Goal: Information Seeking & Learning: Check status

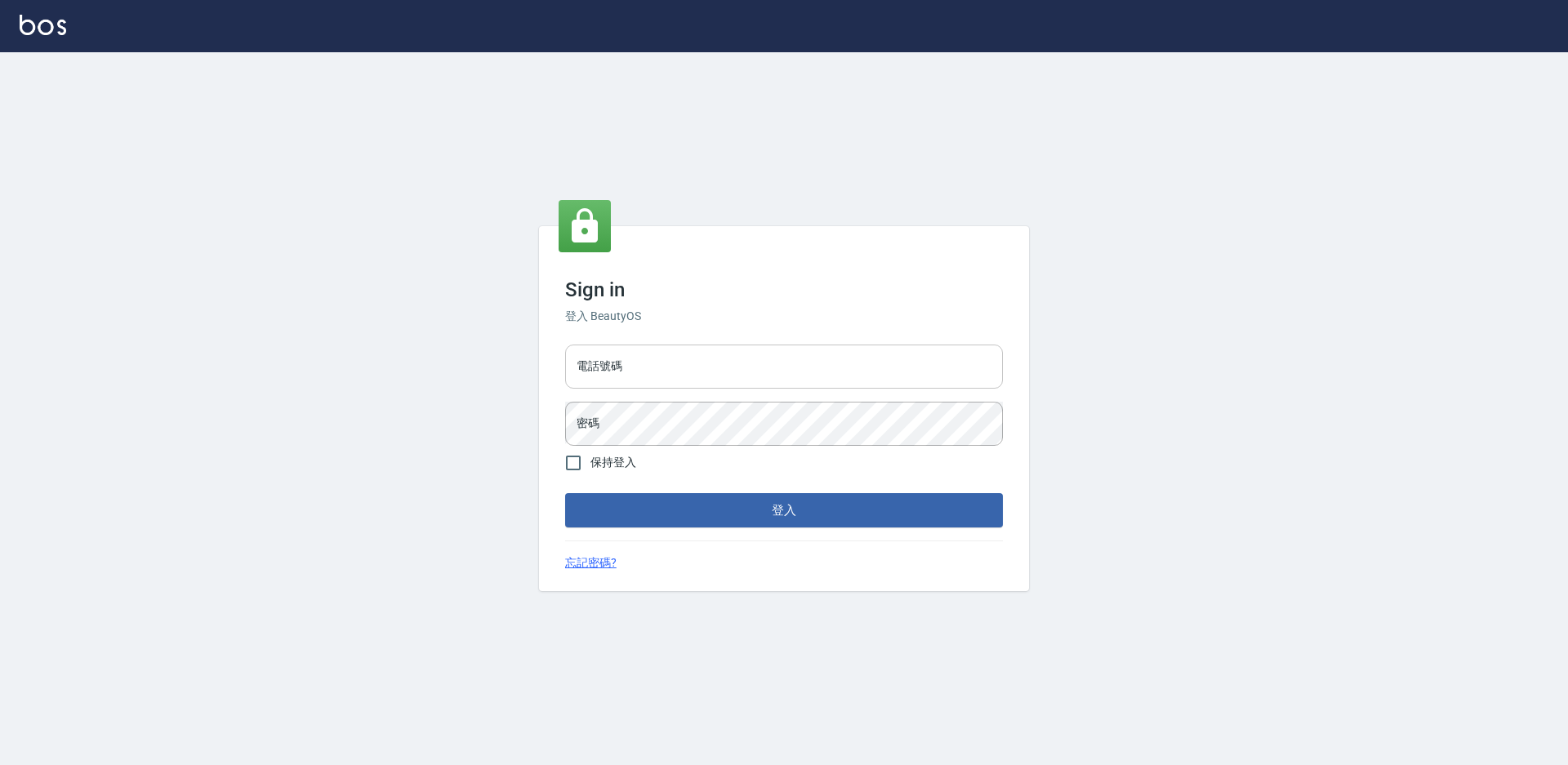
click at [748, 362] on input "電話號碼" at bounding box center [784, 366] width 438 height 44
type input "2306457"
click at [565, 493] on button "登入" at bounding box center [784, 510] width 438 height 35
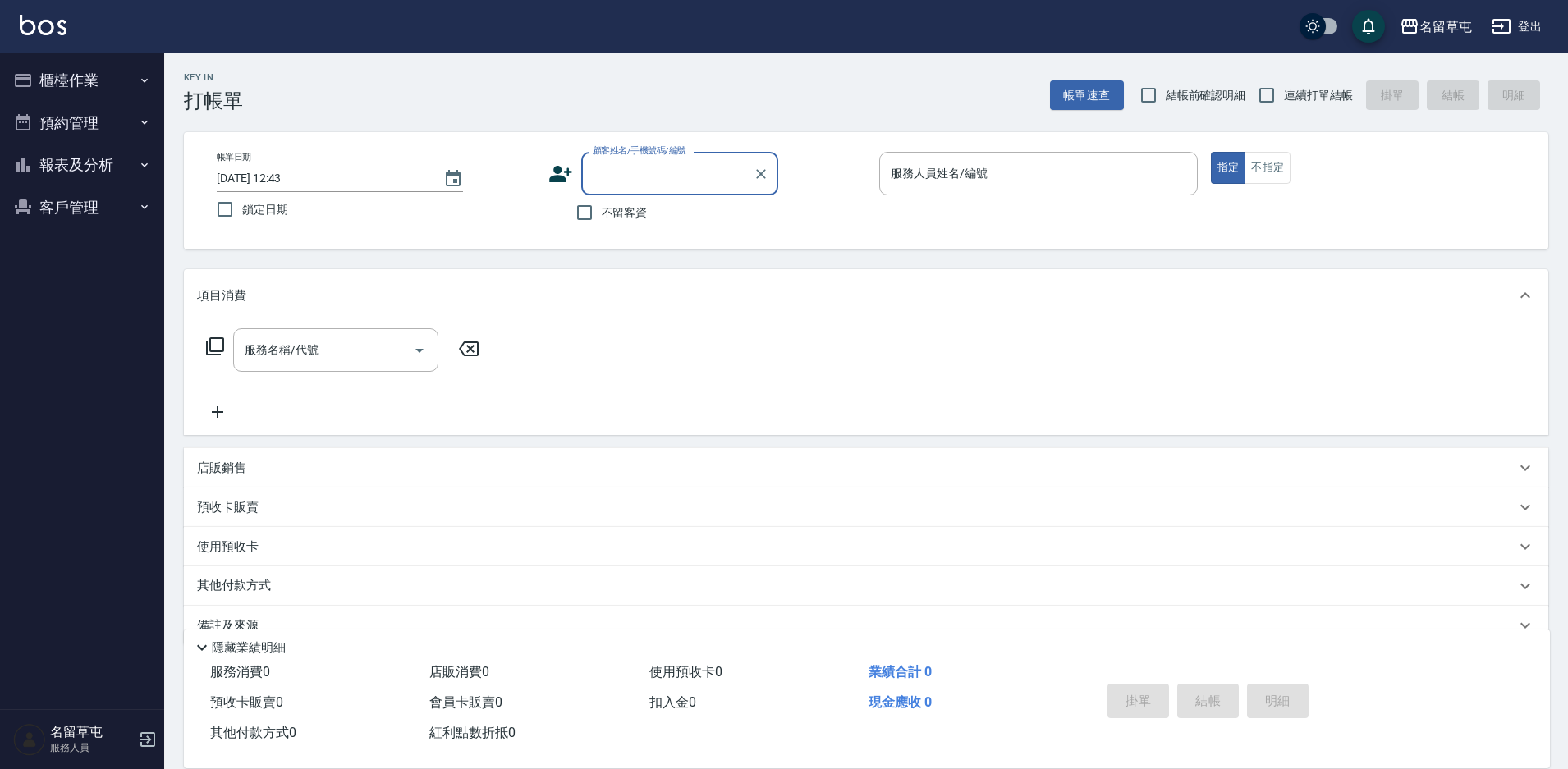
click at [59, 165] on button "報表及分析" at bounding box center [81, 165] width 151 height 43
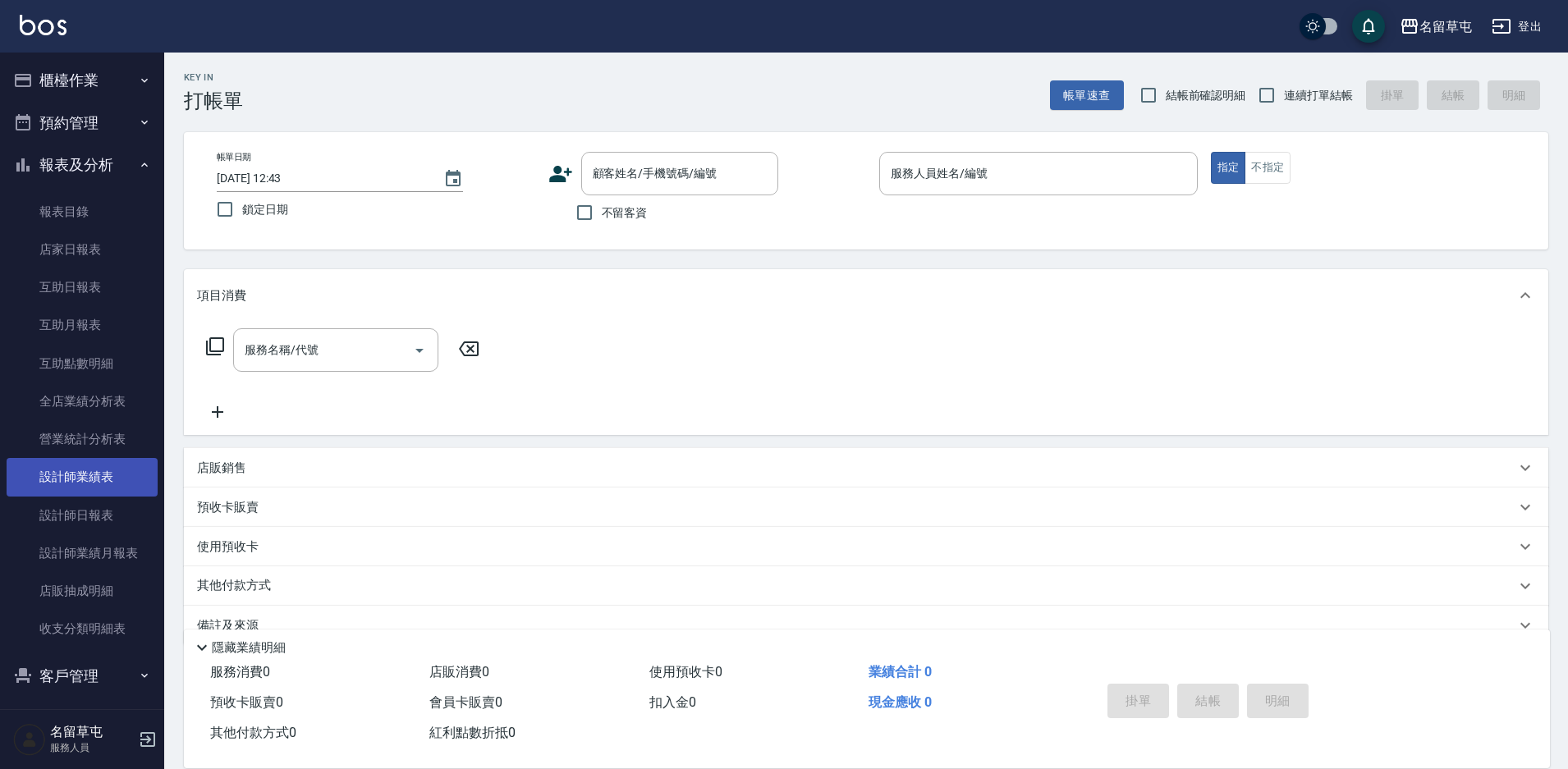
click at [81, 471] on link "設計師業績表" at bounding box center [81, 477] width 151 height 38
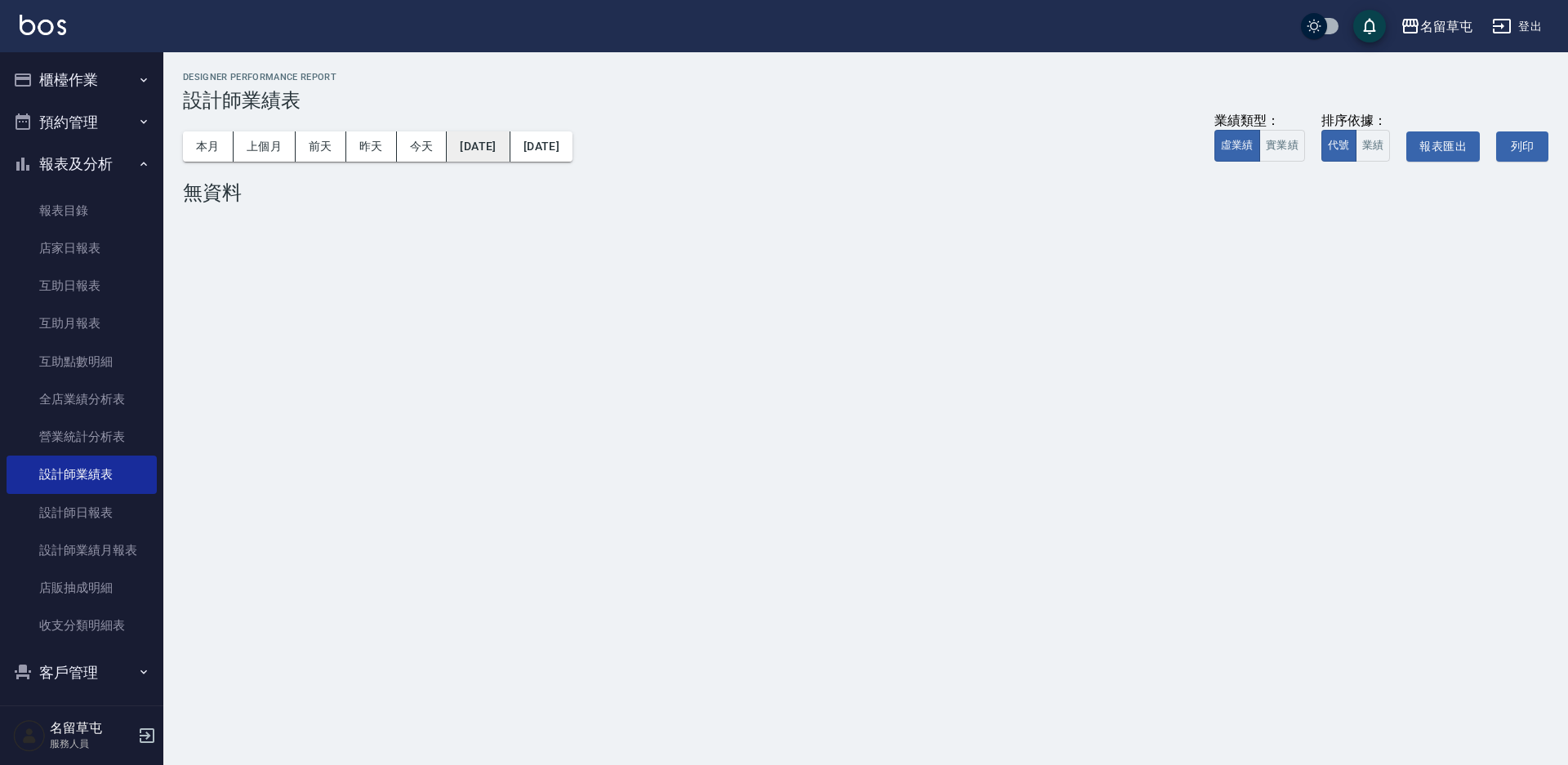
click at [502, 150] on button "[DATE]" at bounding box center [478, 147] width 63 height 30
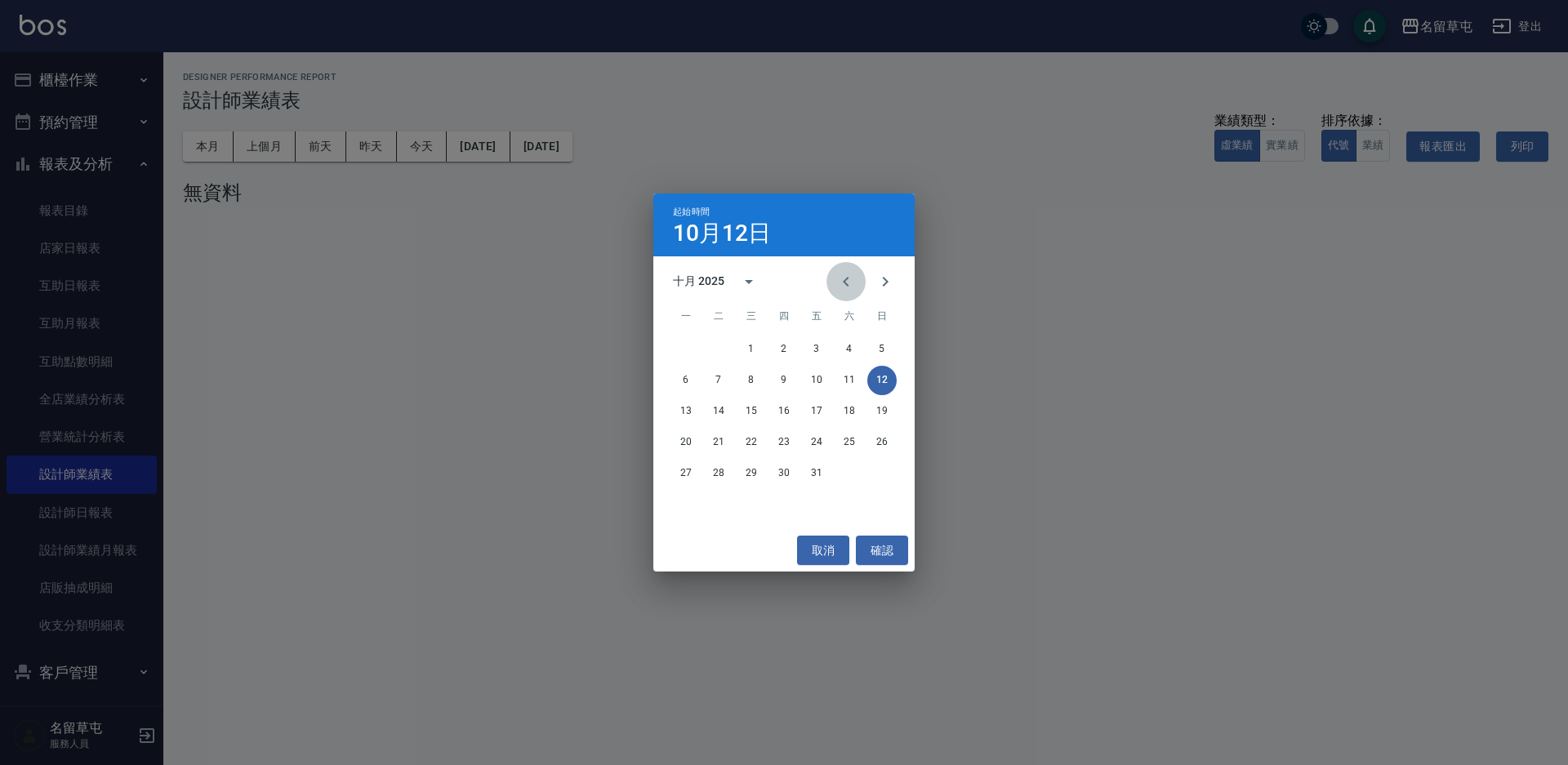
click at [852, 280] on icon "Previous month" at bounding box center [846, 282] width 20 height 20
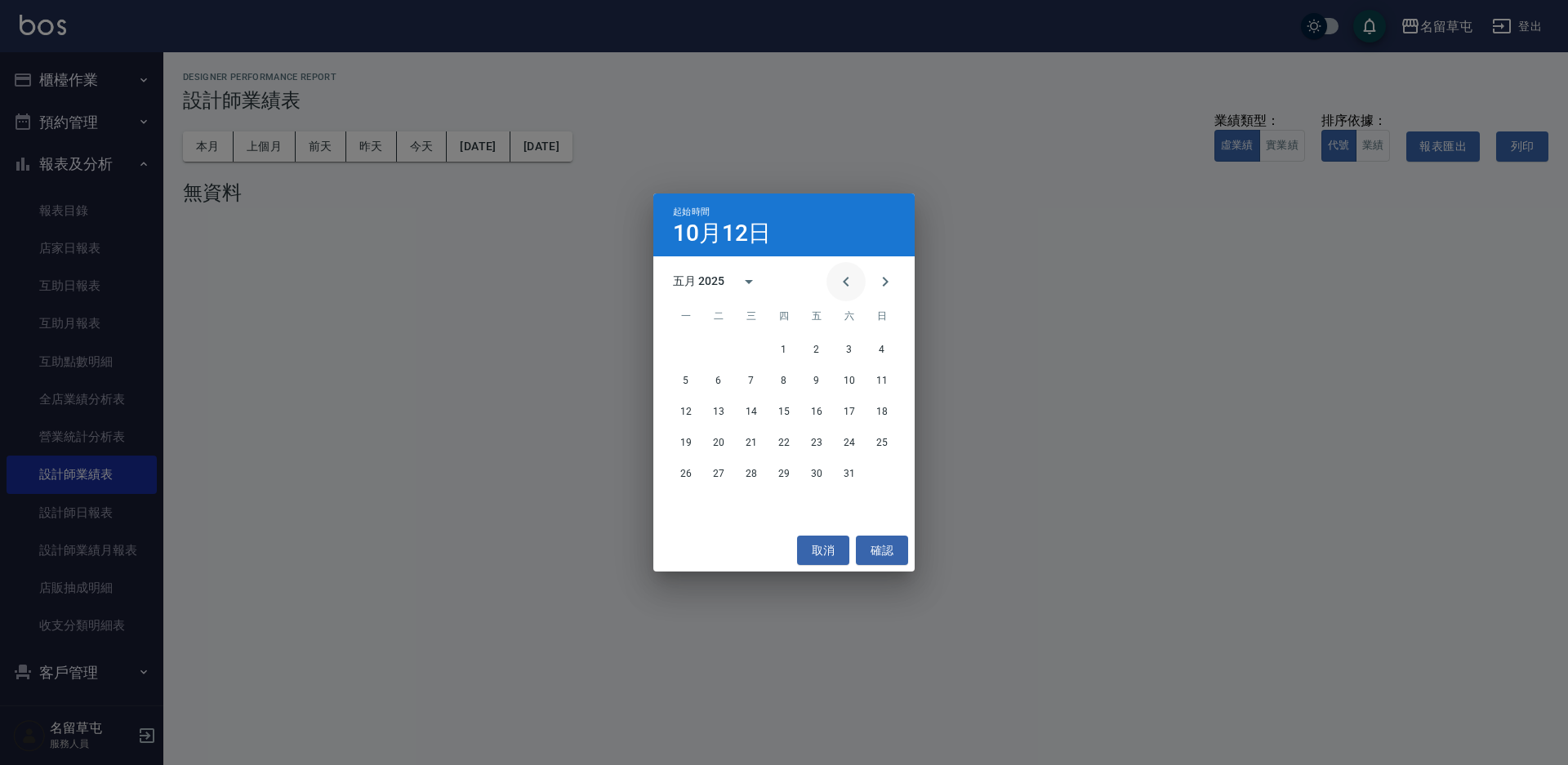
click at [852, 280] on icon "Previous month" at bounding box center [846, 282] width 20 height 20
click at [849, 351] on button "1" at bounding box center [849, 349] width 29 height 29
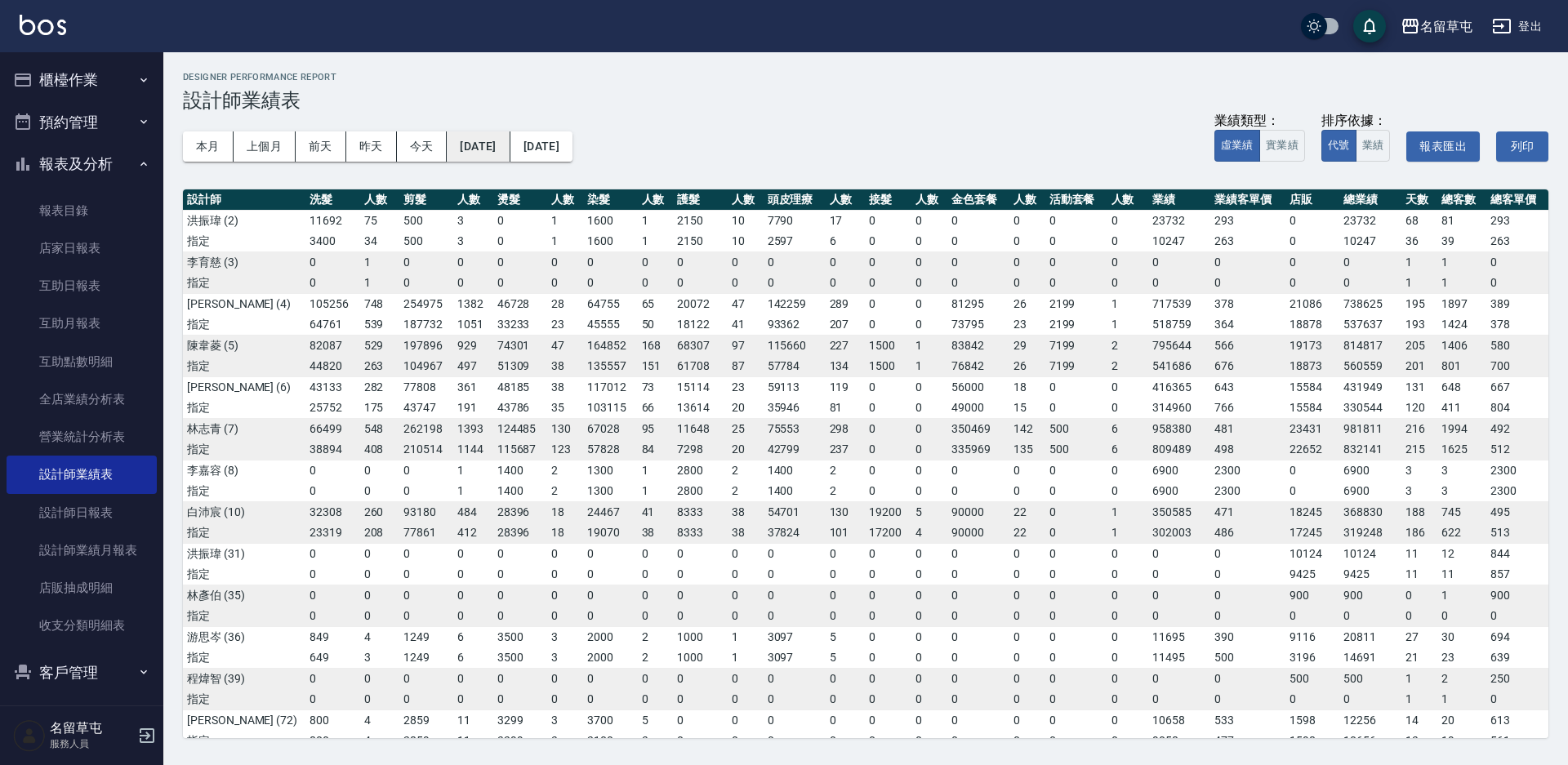
click at [510, 143] on button "[DATE]" at bounding box center [478, 147] width 63 height 30
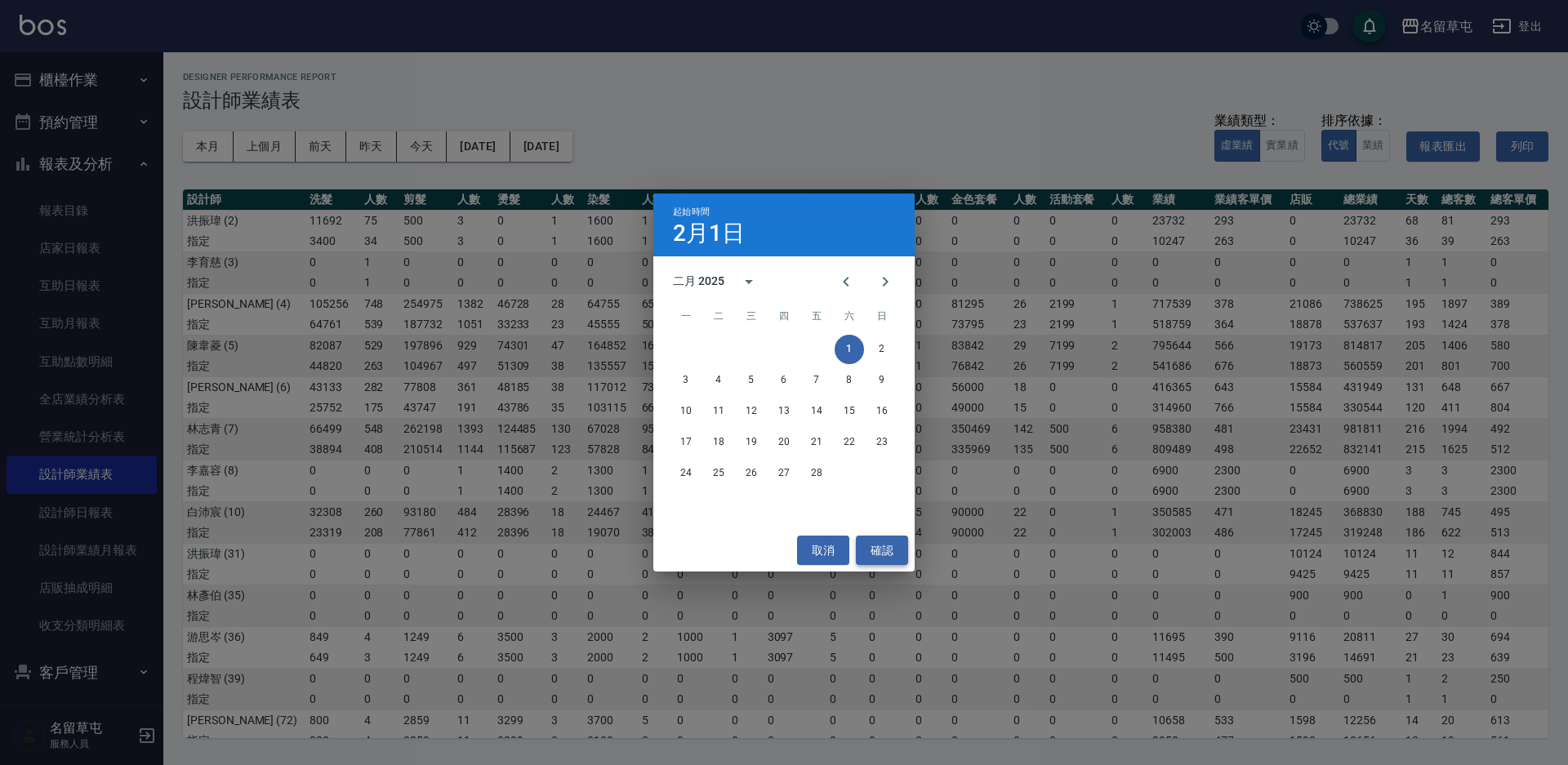
click at [888, 554] on button "確認" at bounding box center [882, 551] width 53 height 30
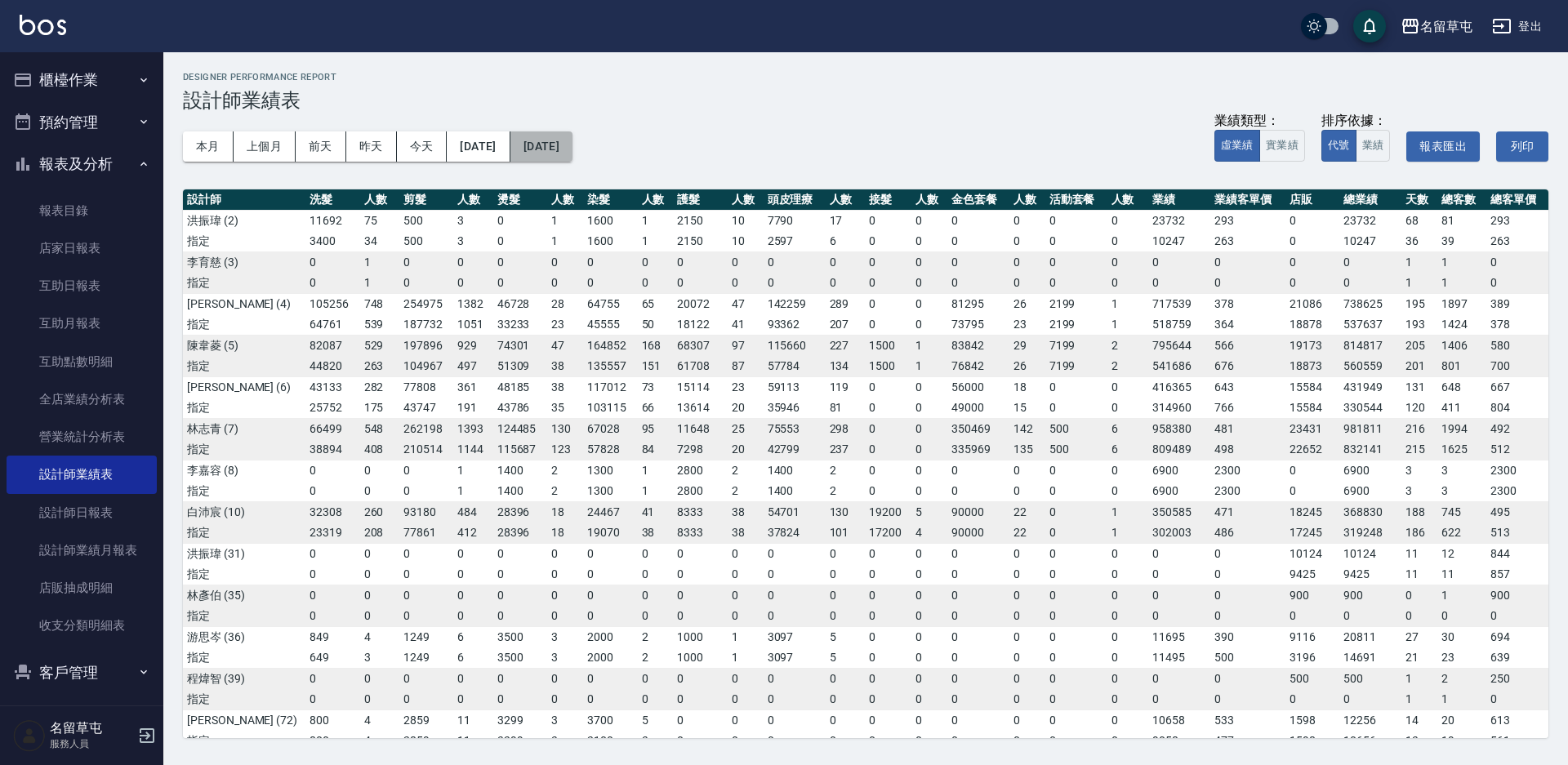
click at [572, 152] on button "[DATE]" at bounding box center [542, 147] width 62 height 30
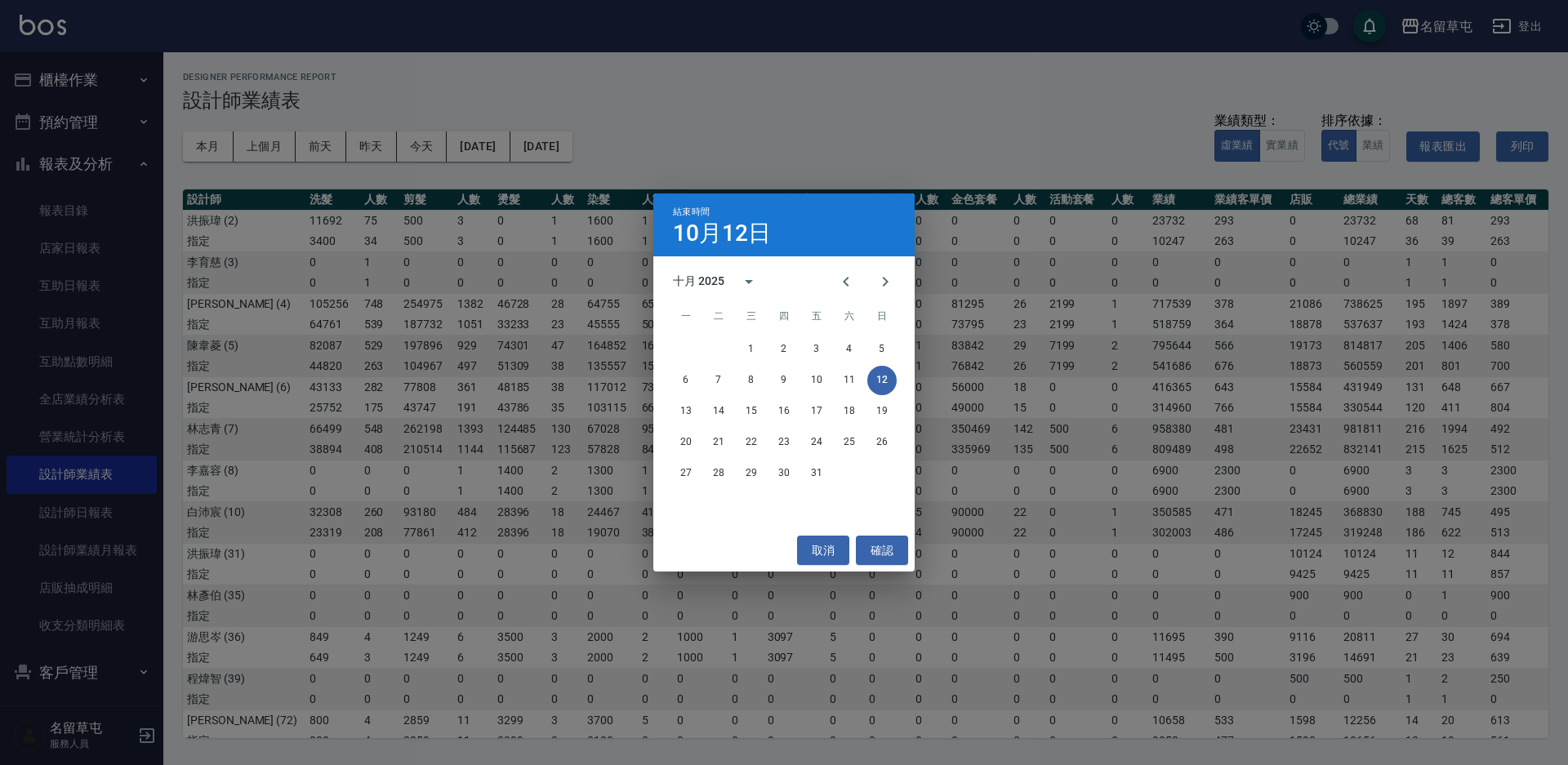
click at [883, 377] on button "12" at bounding box center [882, 380] width 29 height 29
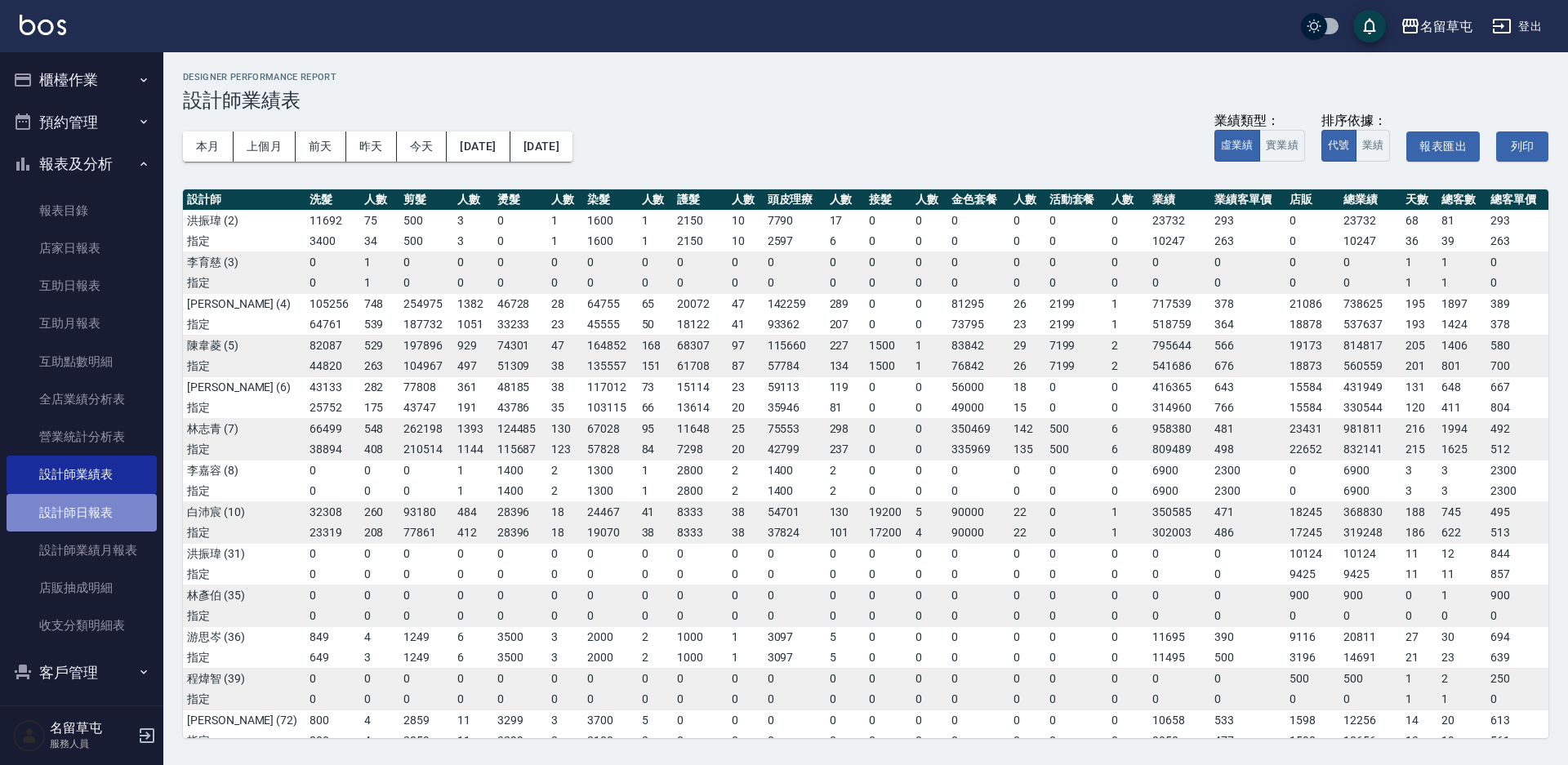
click at [125, 511] on link "設計師日報表" at bounding box center [81, 512] width 150 height 37
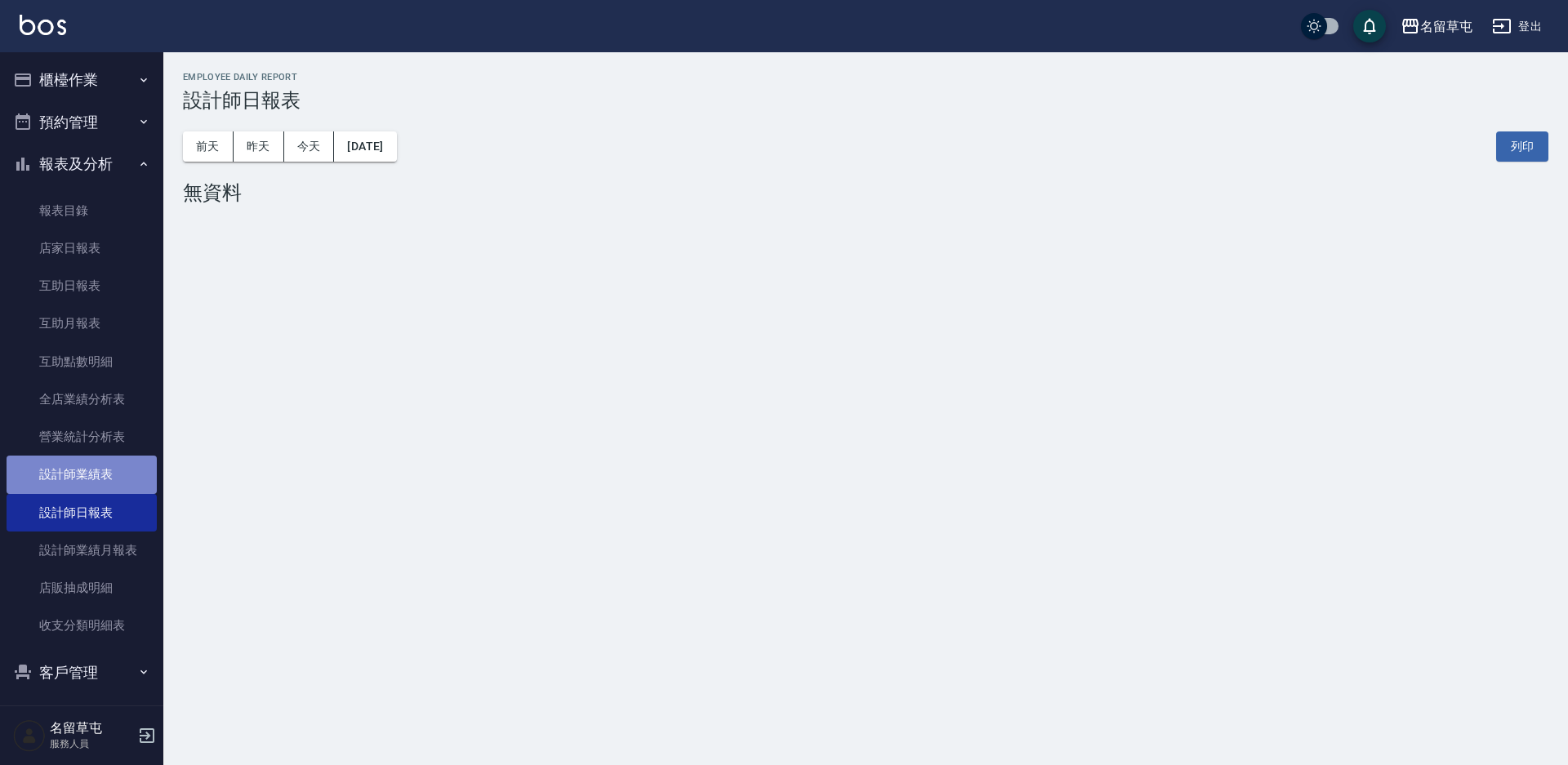
click at [117, 473] on link "設計師業績表" at bounding box center [81, 474] width 150 height 37
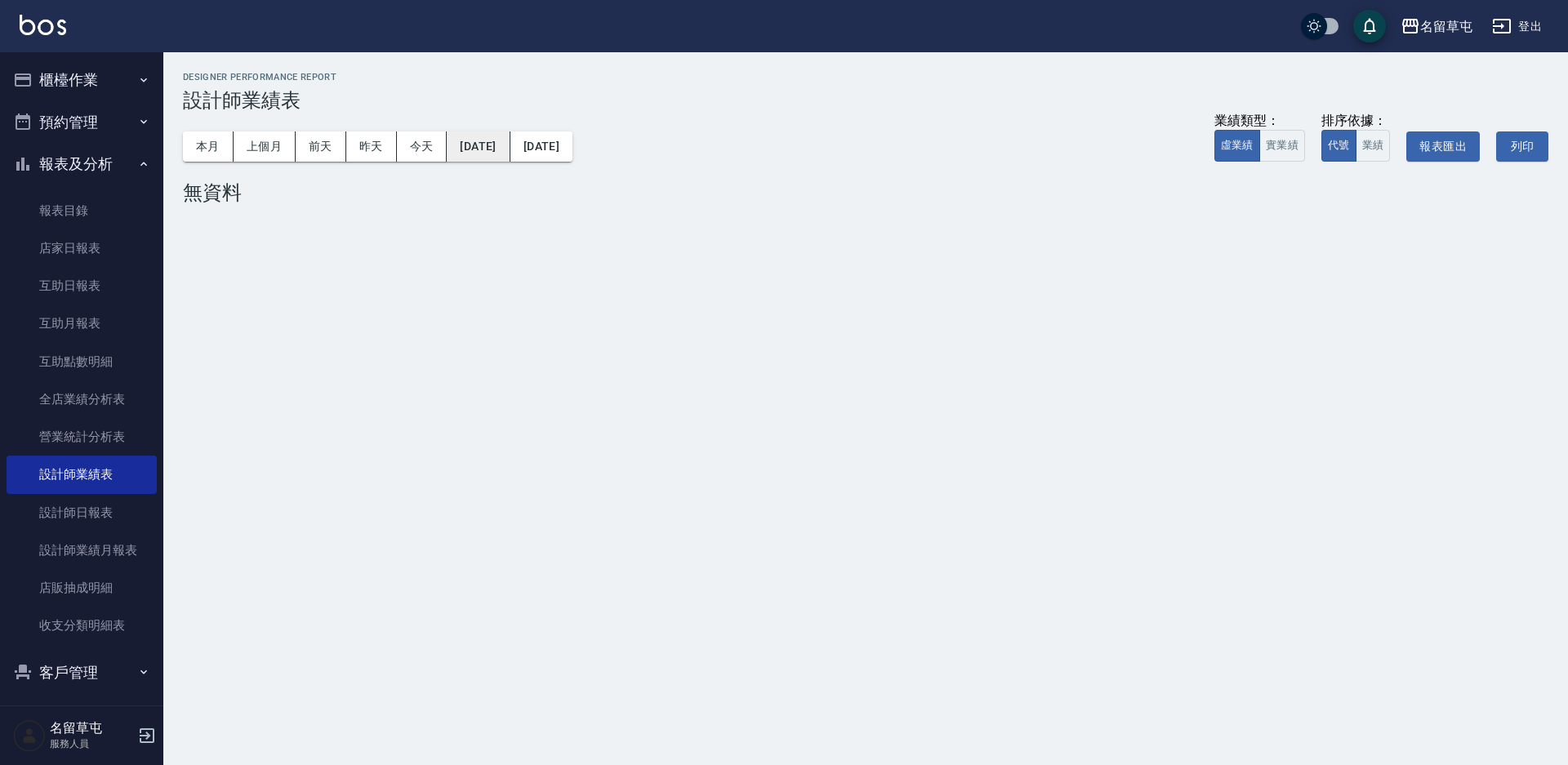
click at [481, 154] on button "[DATE]" at bounding box center [478, 147] width 63 height 30
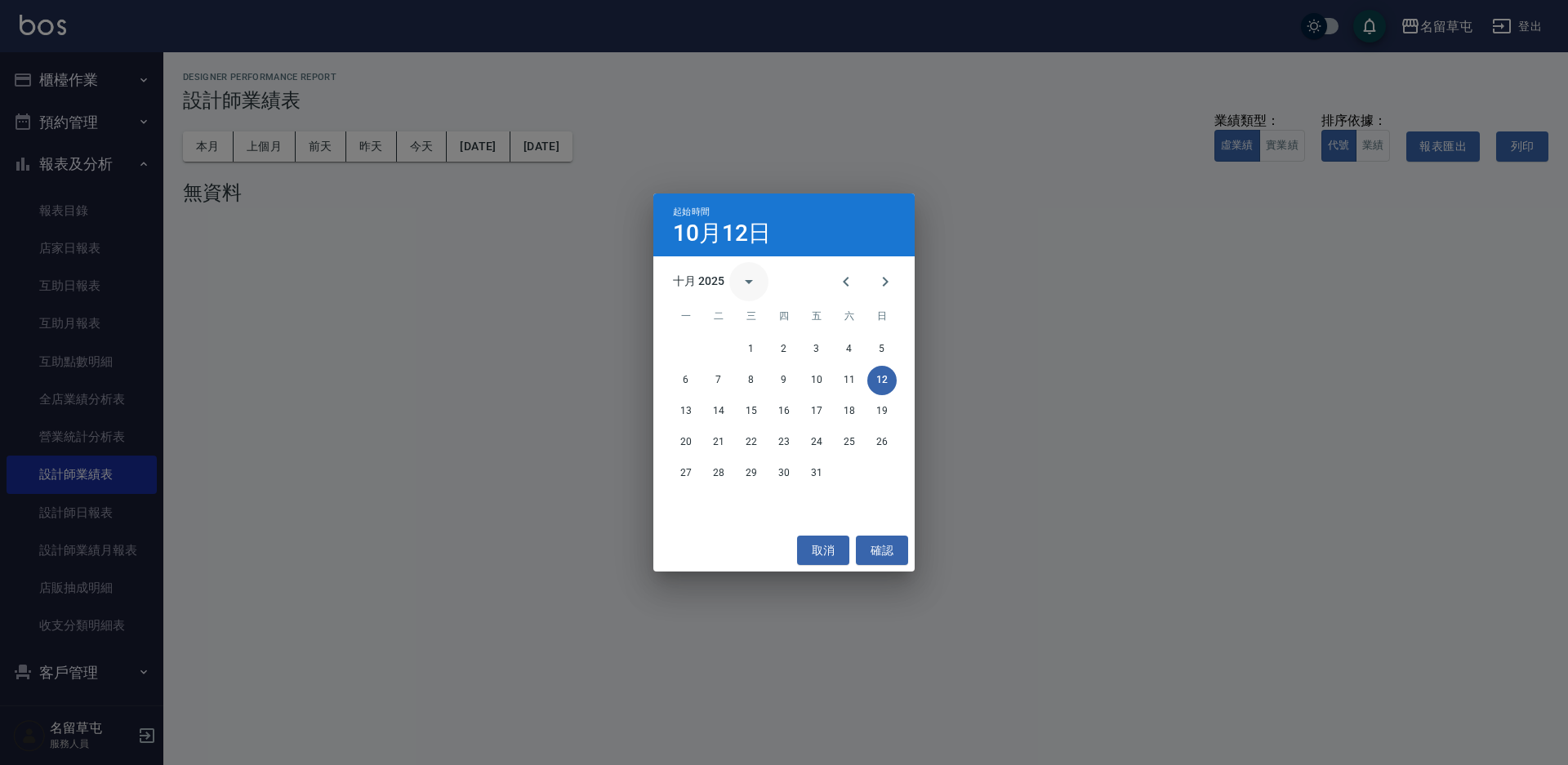
click at [746, 281] on icon "calendar view is open, switch to year view" at bounding box center [748, 282] width 8 height 4
click at [855, 405] on button "2025" at bounding box center [869, 415] width 59 height 29
click at [845, 275] on icon "Previous month" at bounding box center [846, 282] width 20 height 20
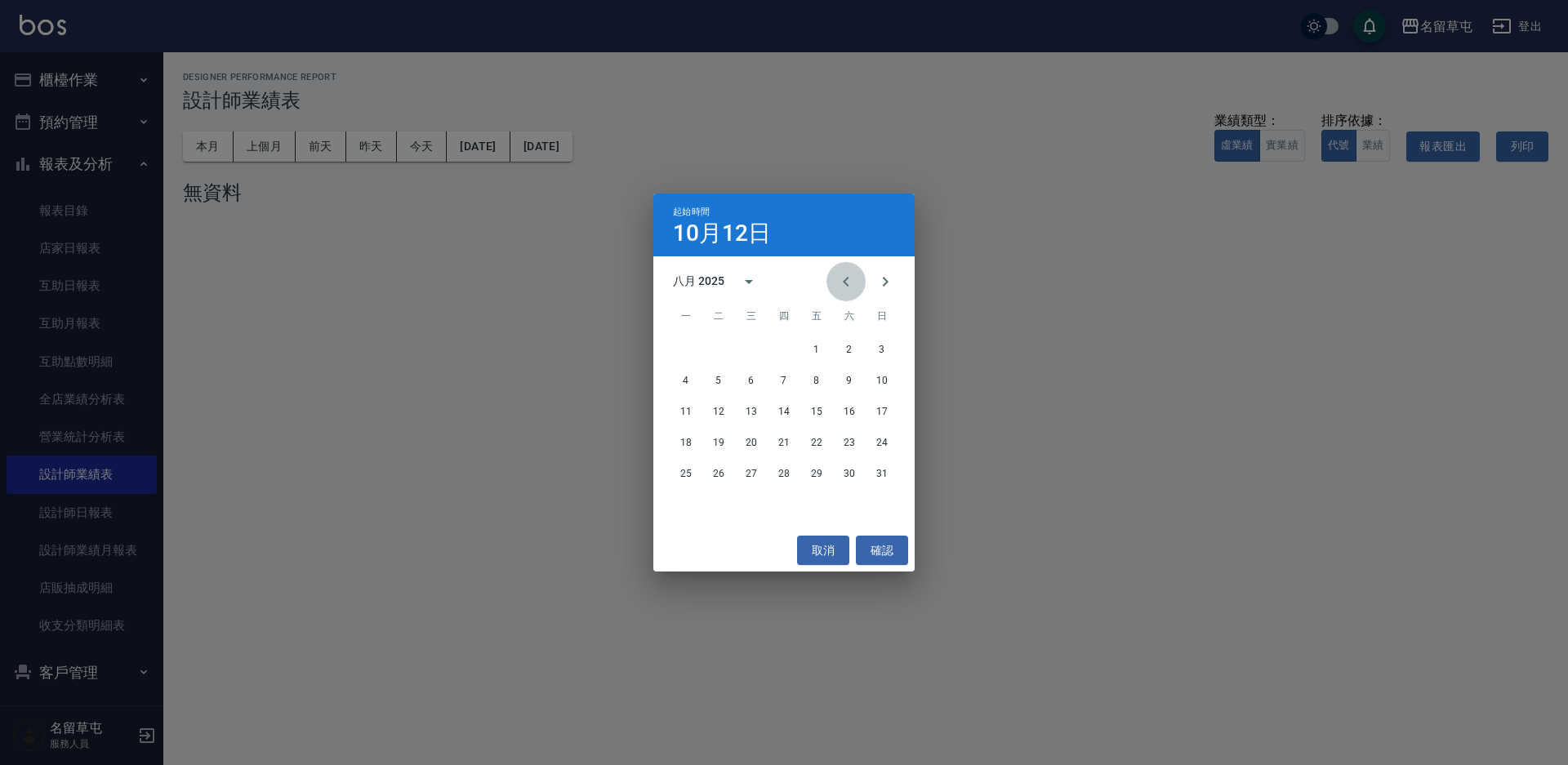
click at [845, 275] on icon "Previous month" at bounding box center [846, 282] width 20 height 20
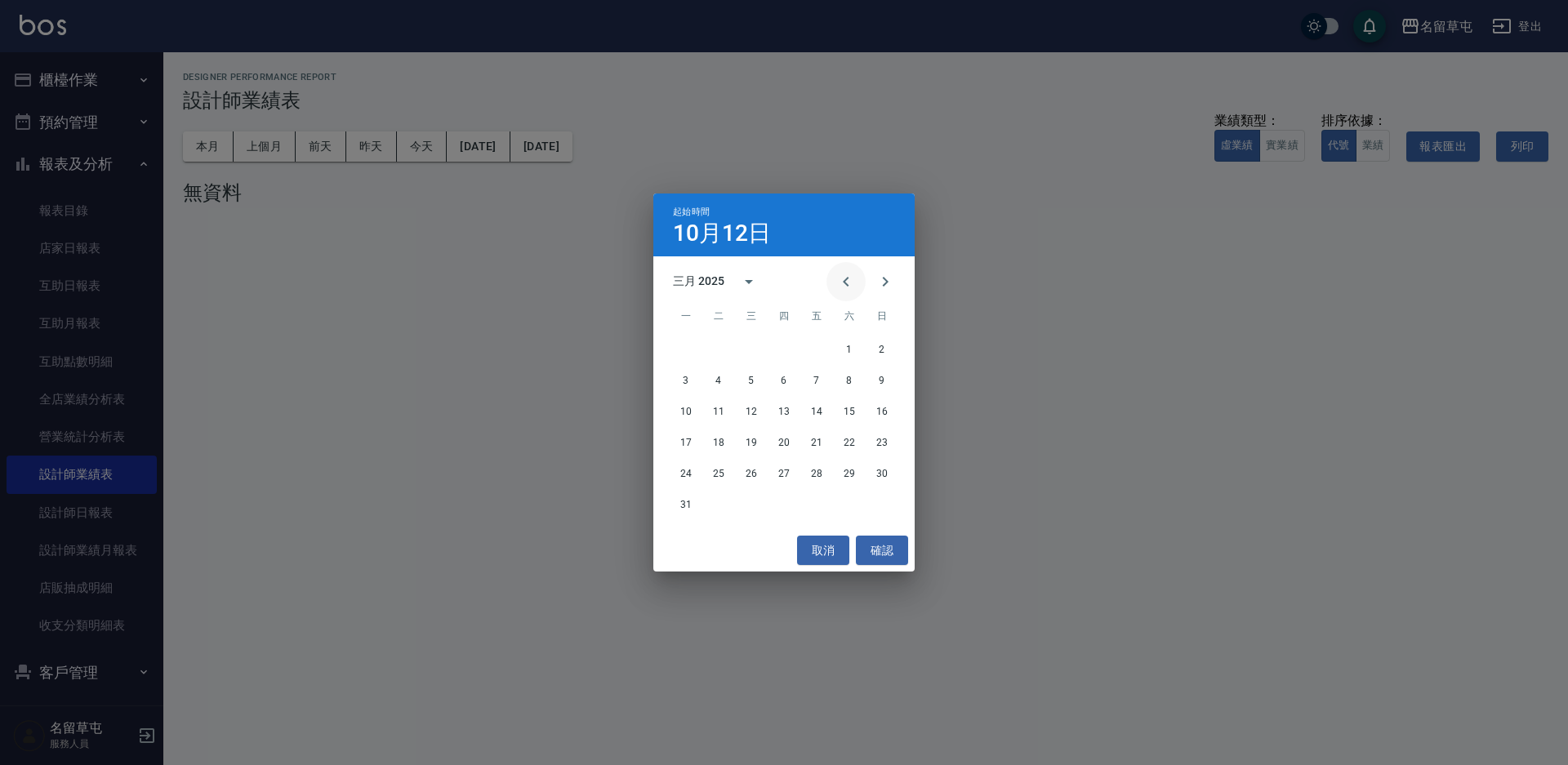
click at [845, 275] on icon "Previous month" at bounding box center [846, 282] width 20 height 20
click at [846, 345] on button "1" at bounding box center [849, 349] width 29 height 29
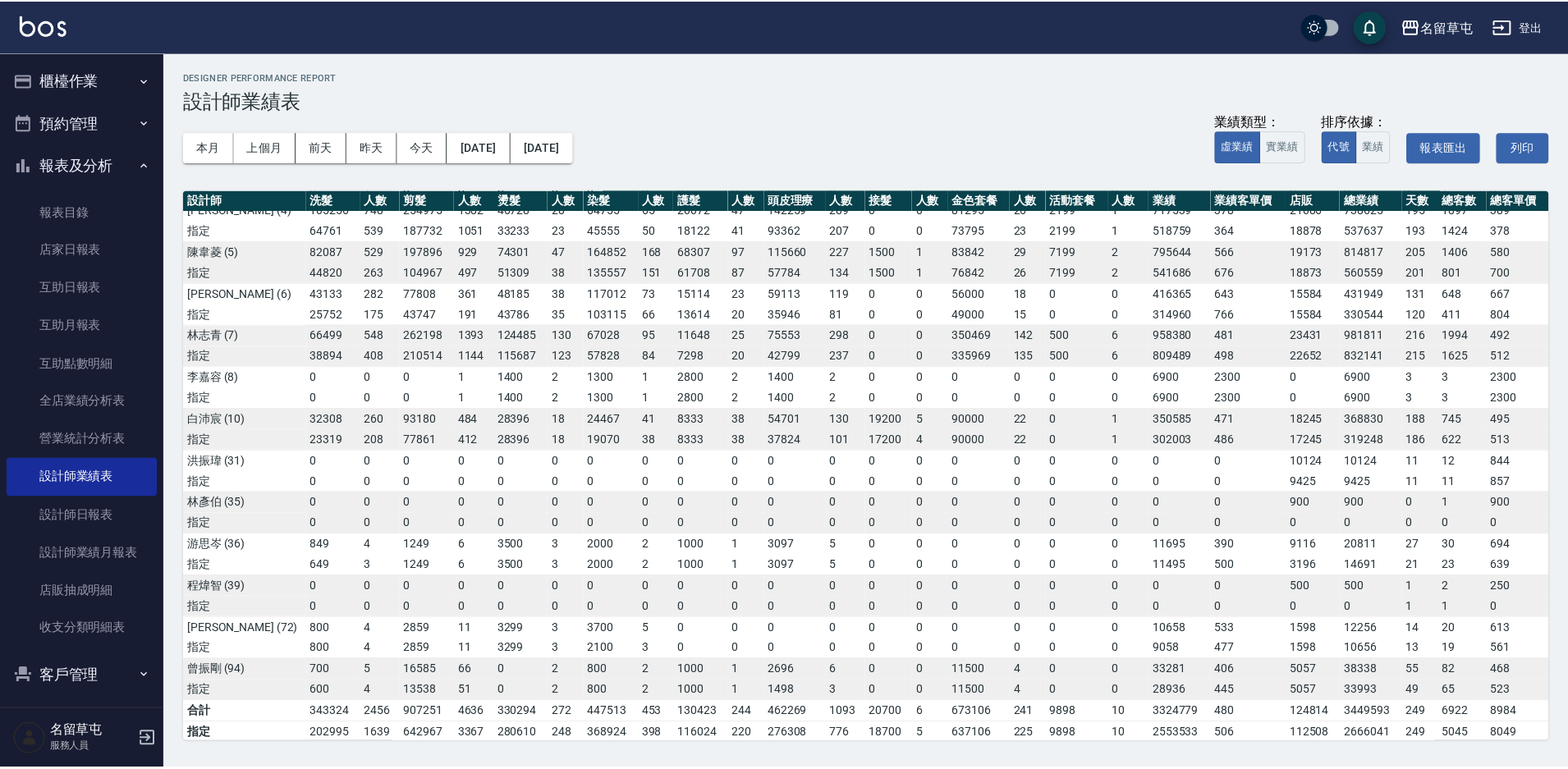
scroll to position [205, 0]
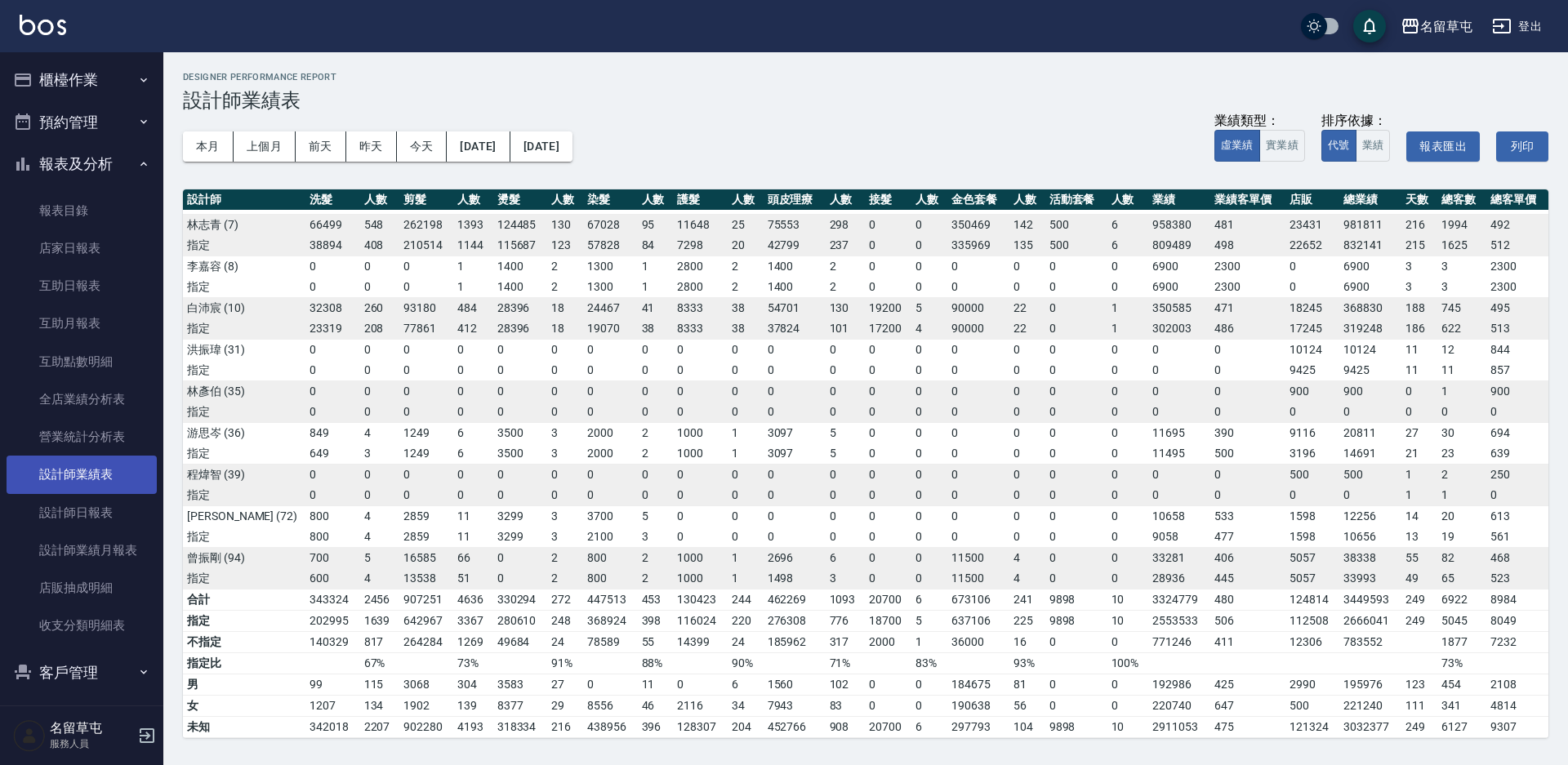
click at [102, 511] on link "設計師日報表" at bounding box center [81, 512] width 150 height 37
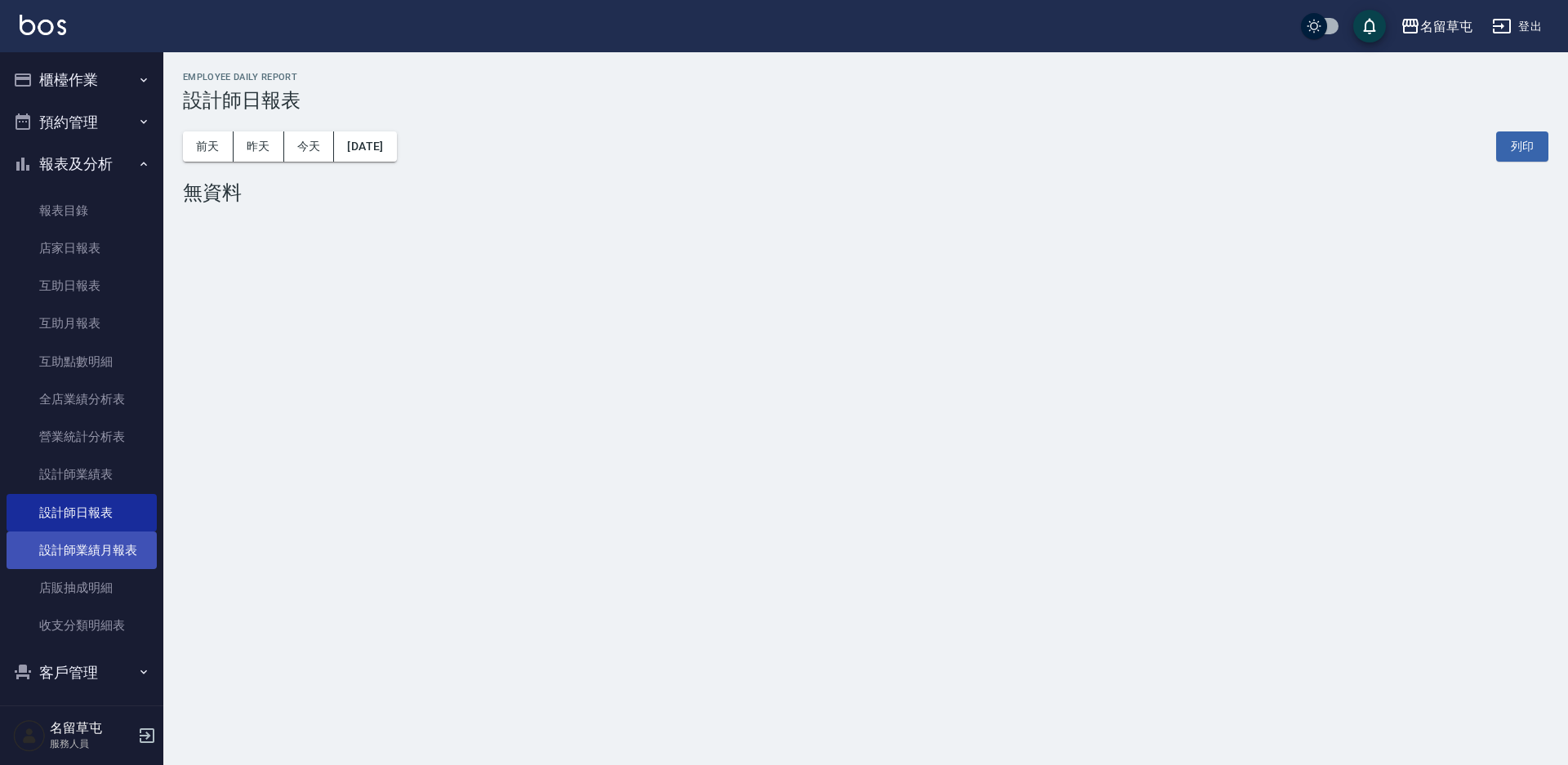
click at [124, 540] on link "設計師業績月報表" at bounding box center [81, 550] width 150 height 37
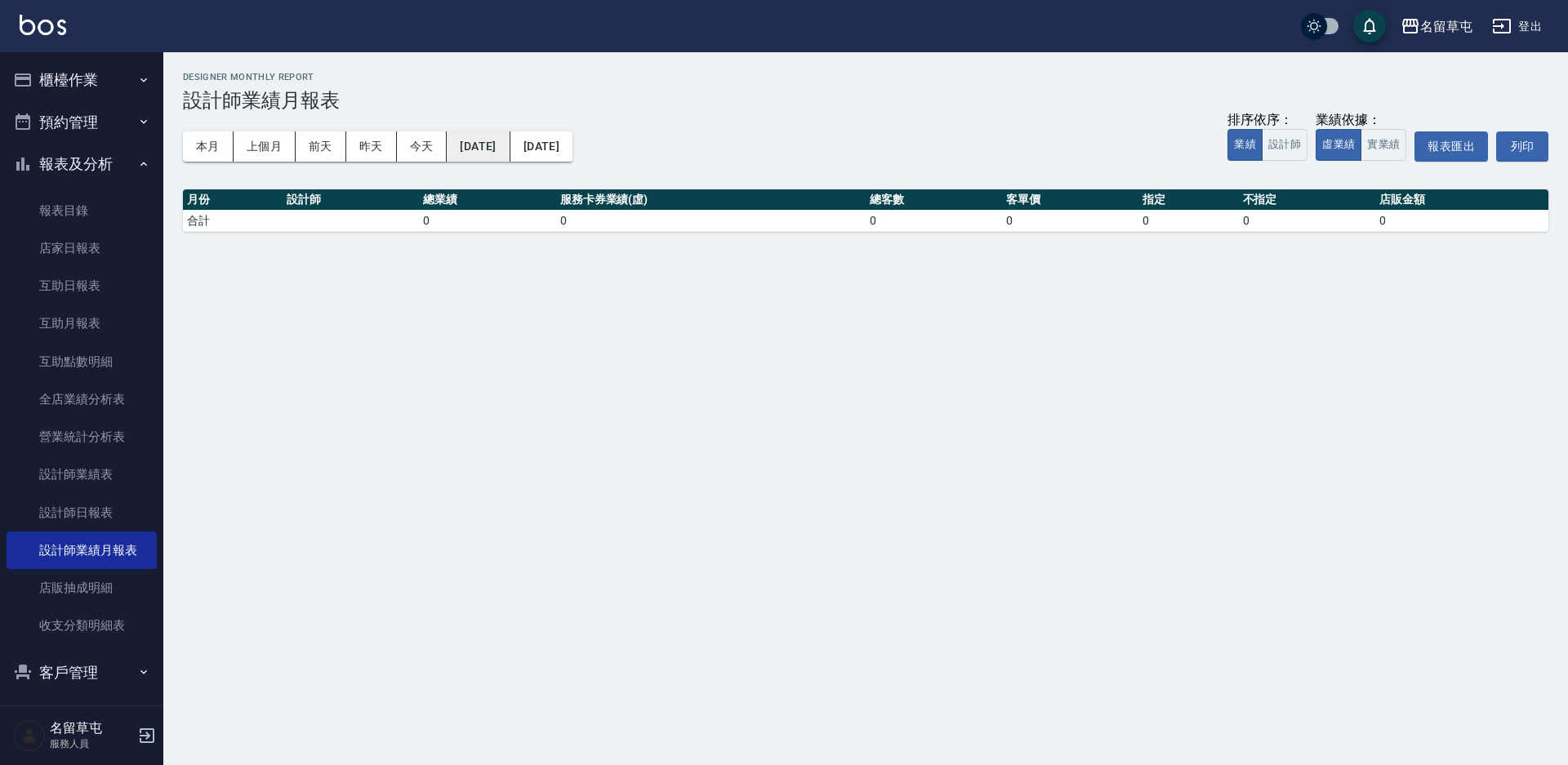
click at [494, 143] on button "[DATE]" at bounding box center [478, 147] width 63 height 30
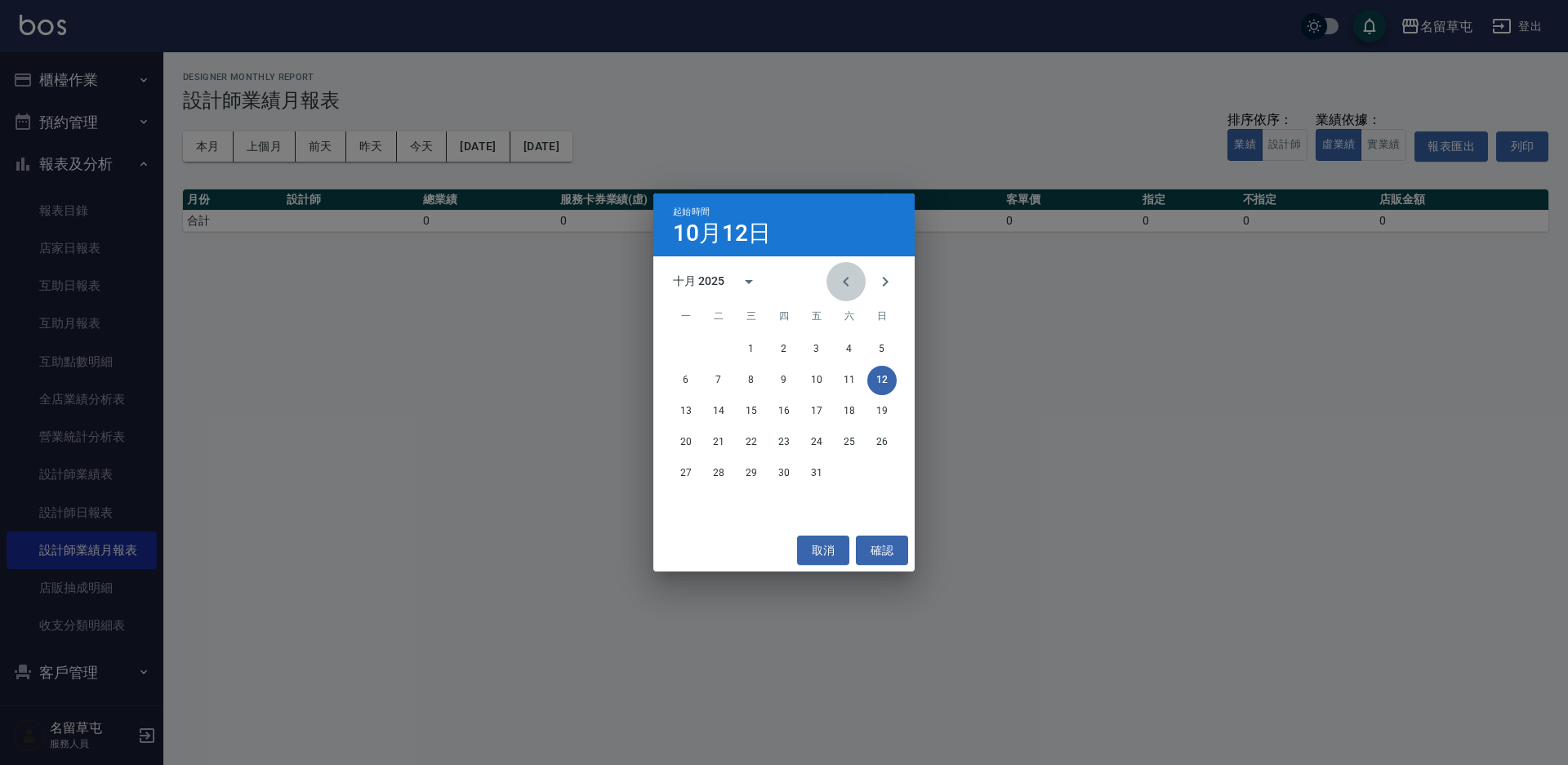
click at [843, 283] on icon "Previous month" at bounding box center [846, 282] width 20 height 20
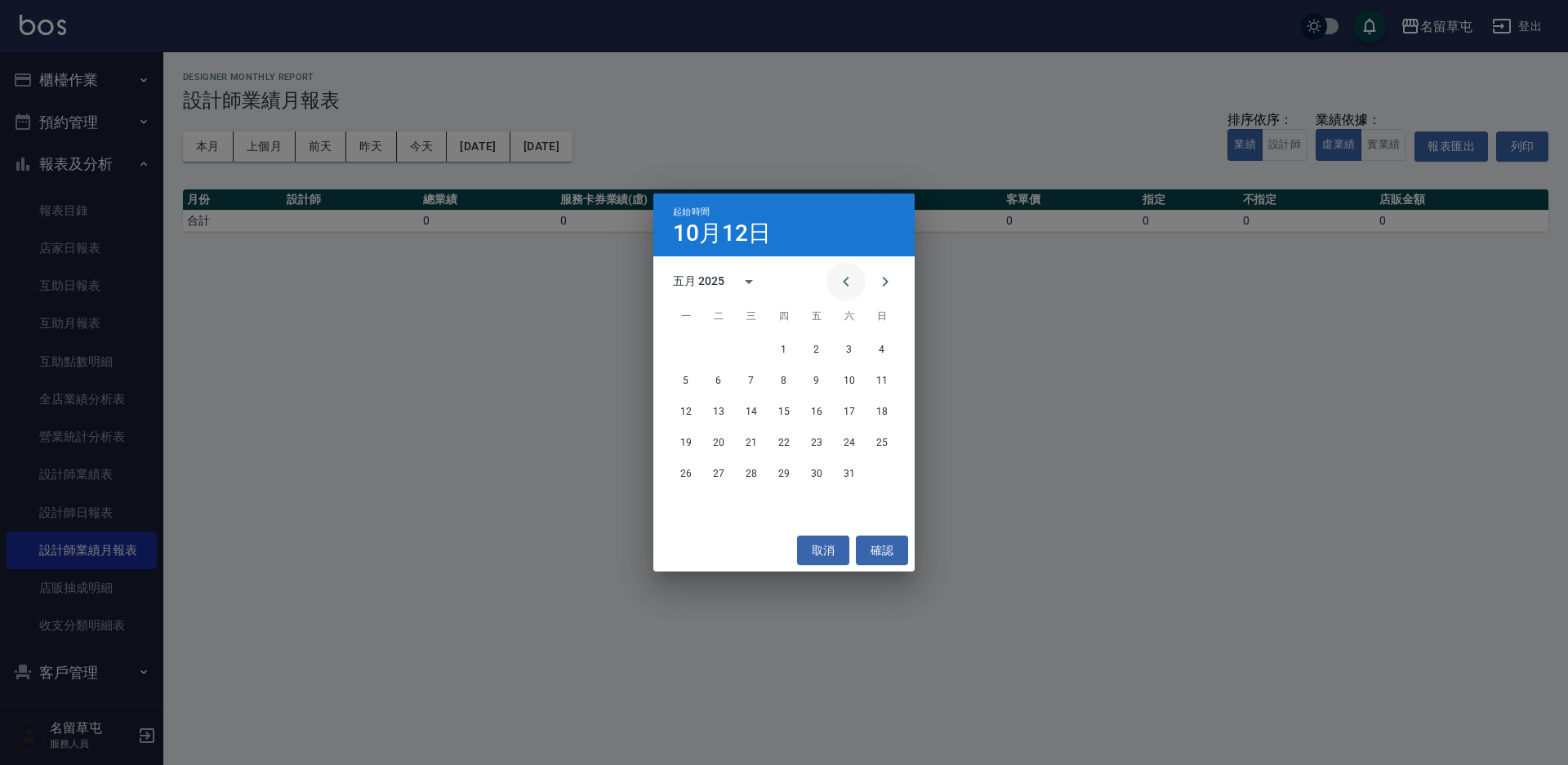
click at [843, 283] on icon "Previous month" at bounding box center [846, 282] width 20 height 20
click at [847, 350] on button "1" at bounding box center [849, 349] width 29 height 29
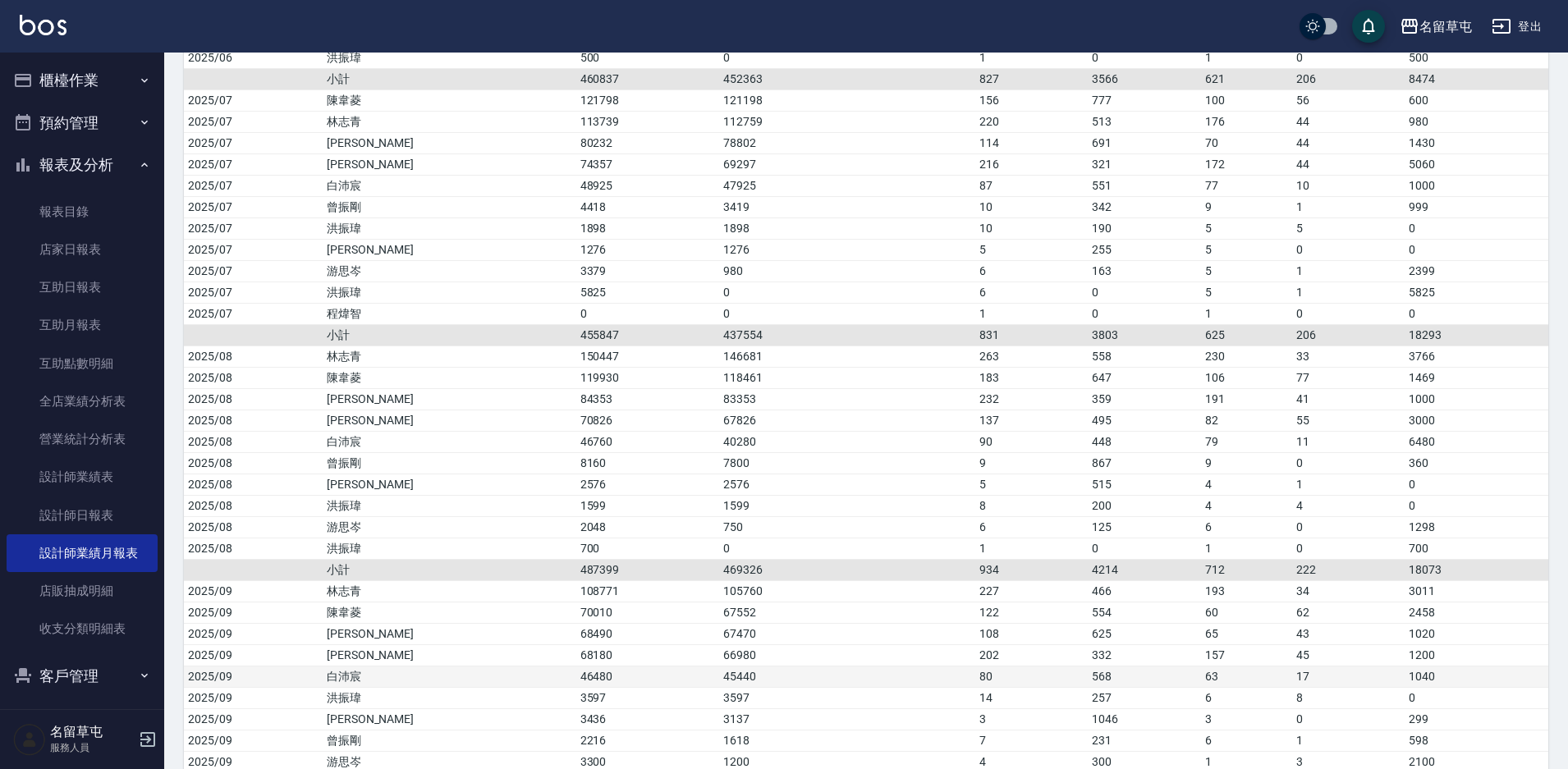
scroll to position [1313, 0]
